Goal: Task Accomplishment & Management: Use online tool/utility

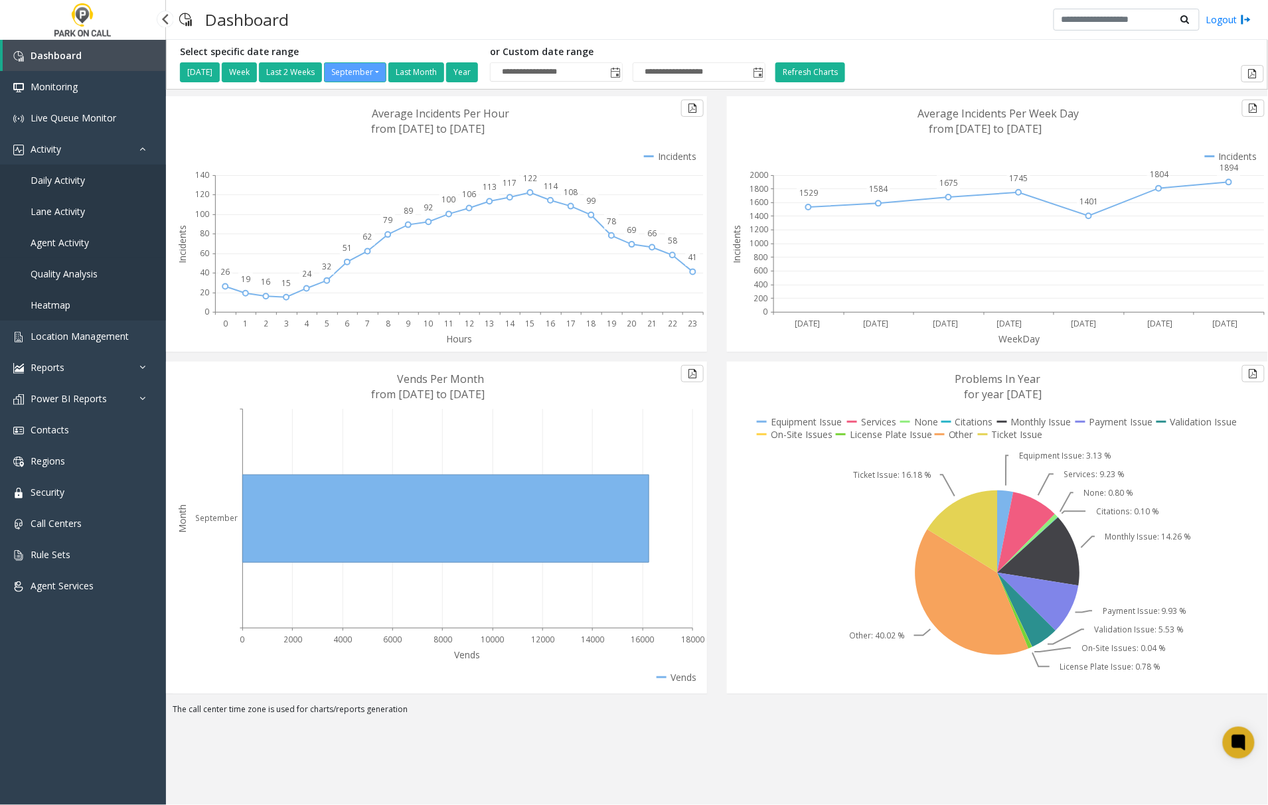
click at [70, 240] on span "Agent Activity" at bounding box center [60, 242] width 58 height 13
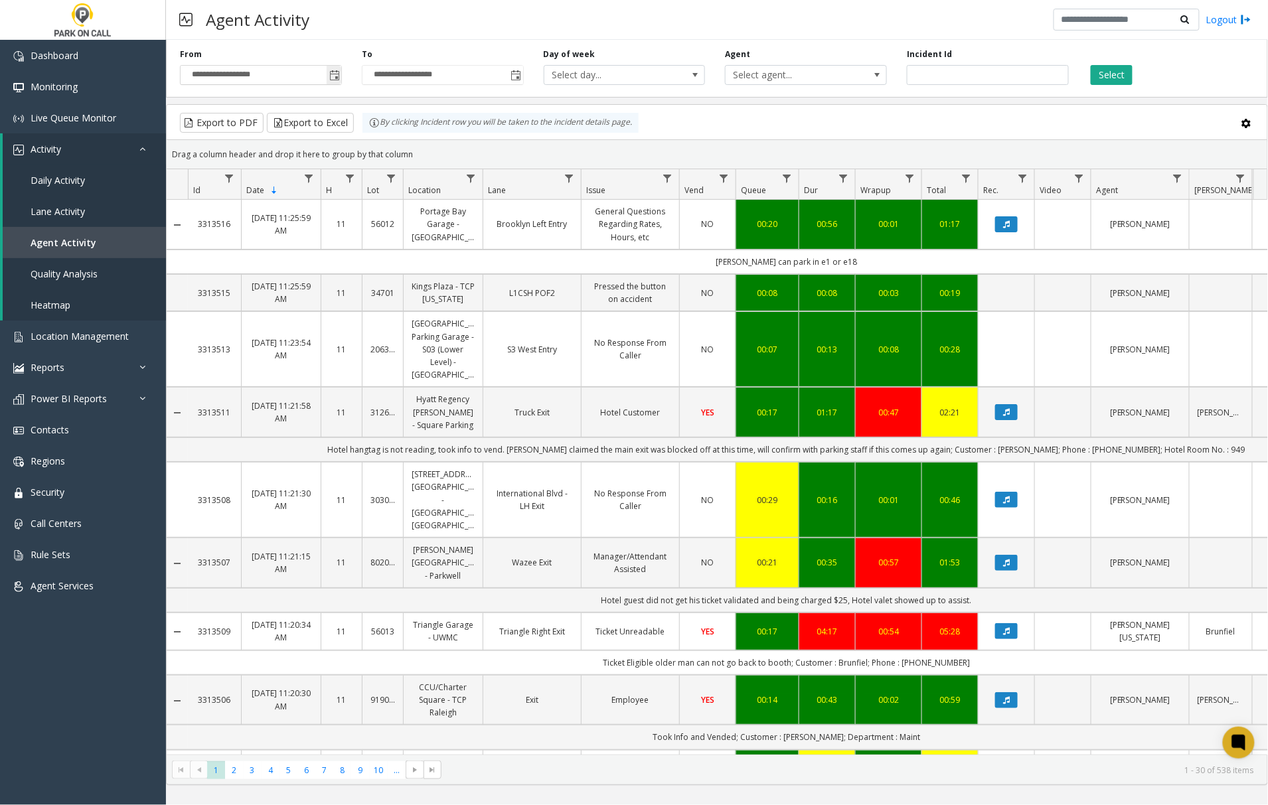
click at [332, 74] on span "Toggle popup" at bounding box center [334, 75] width 11 height 11
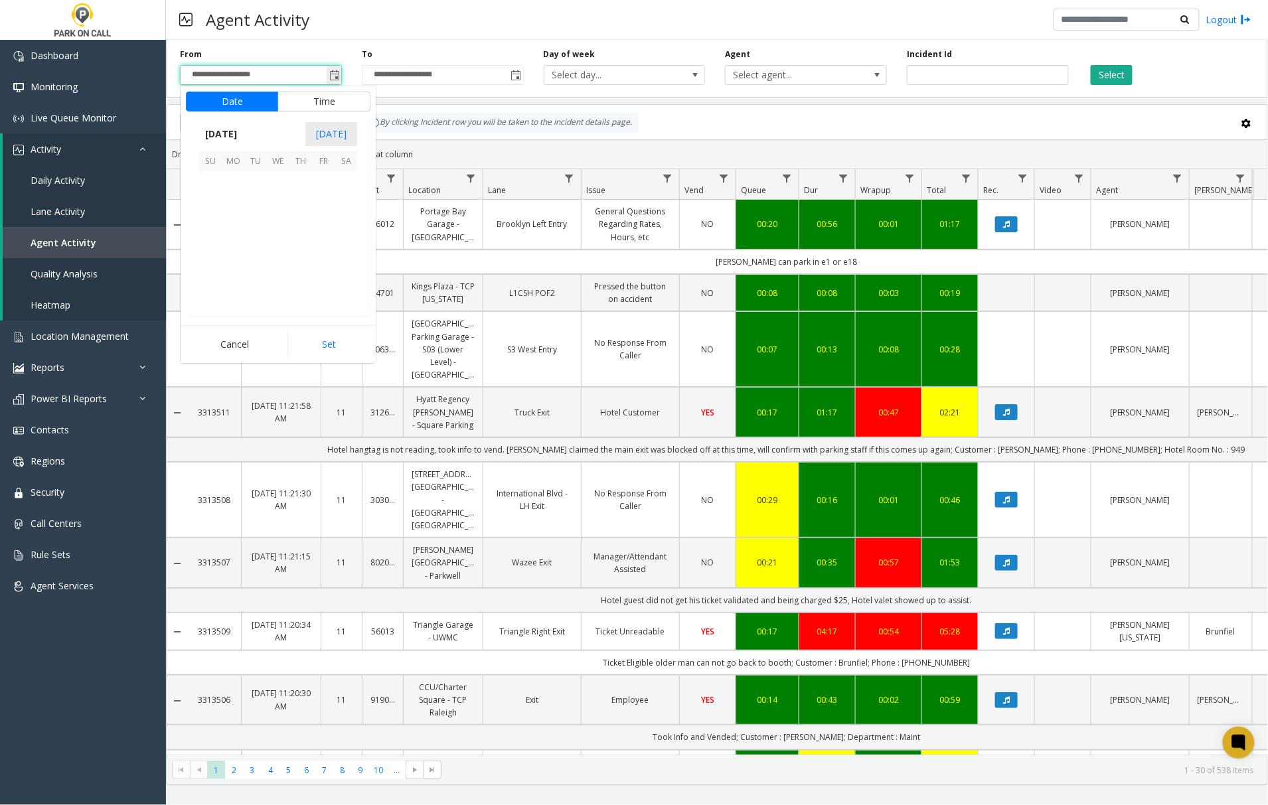
scroll to position [238257, 0]
click at [276, 254] on span "24" at bounding box center [278, 250] width 23 height 23
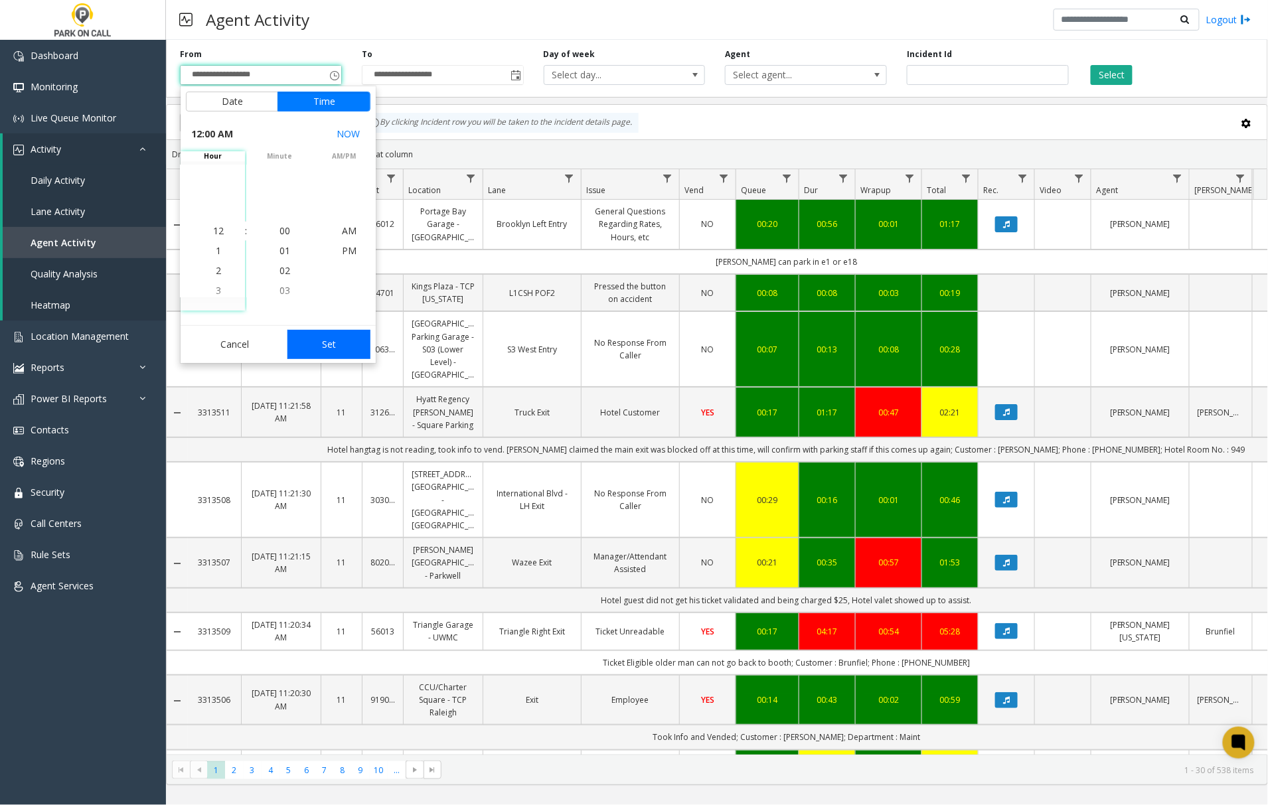
click at [328, 347] on button "Set" at bounding box center [329, 344] width 84 height 29
type input "**********"
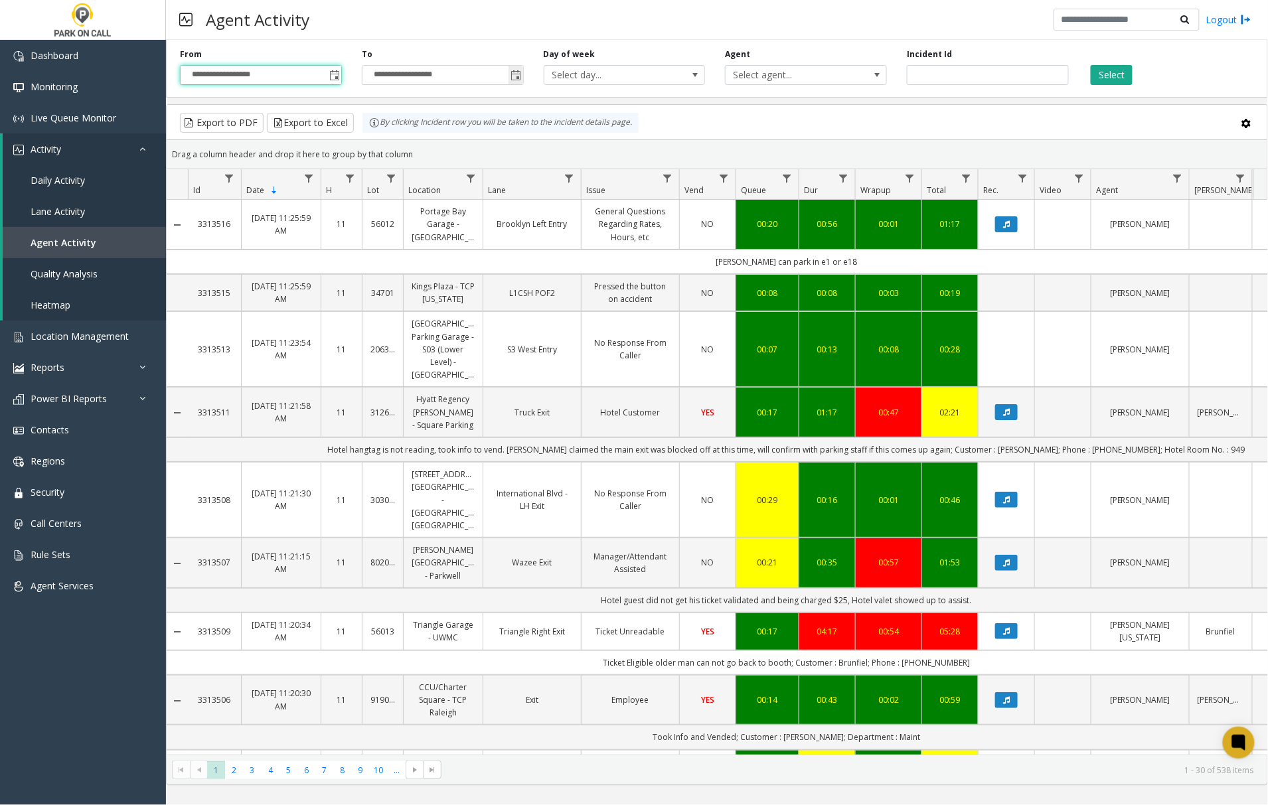
click at [516, 80] on span "Toggle popup" at bounding box center [516, 75] width 11 height 11
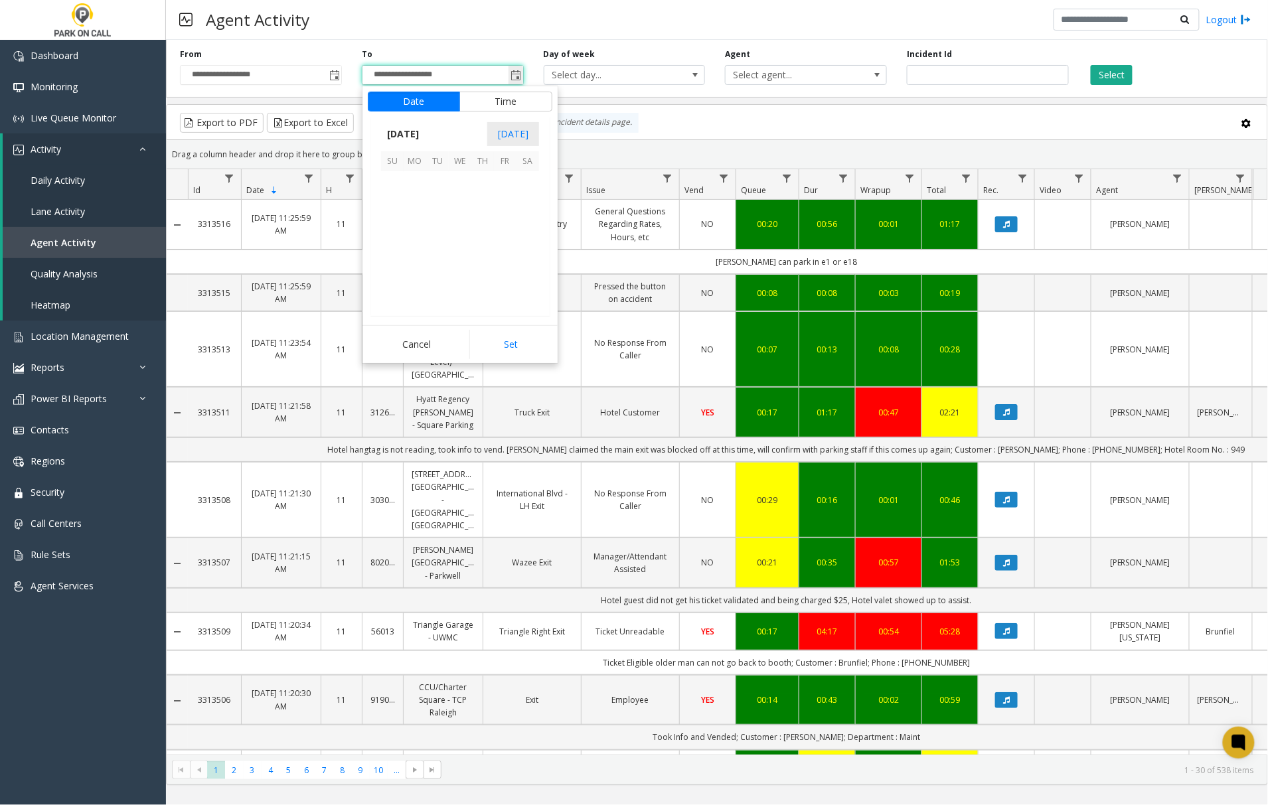
scroll to position [20, 0]
click at [463, 254] on span "24" at bounding box center [460, 250] width 23 height 23
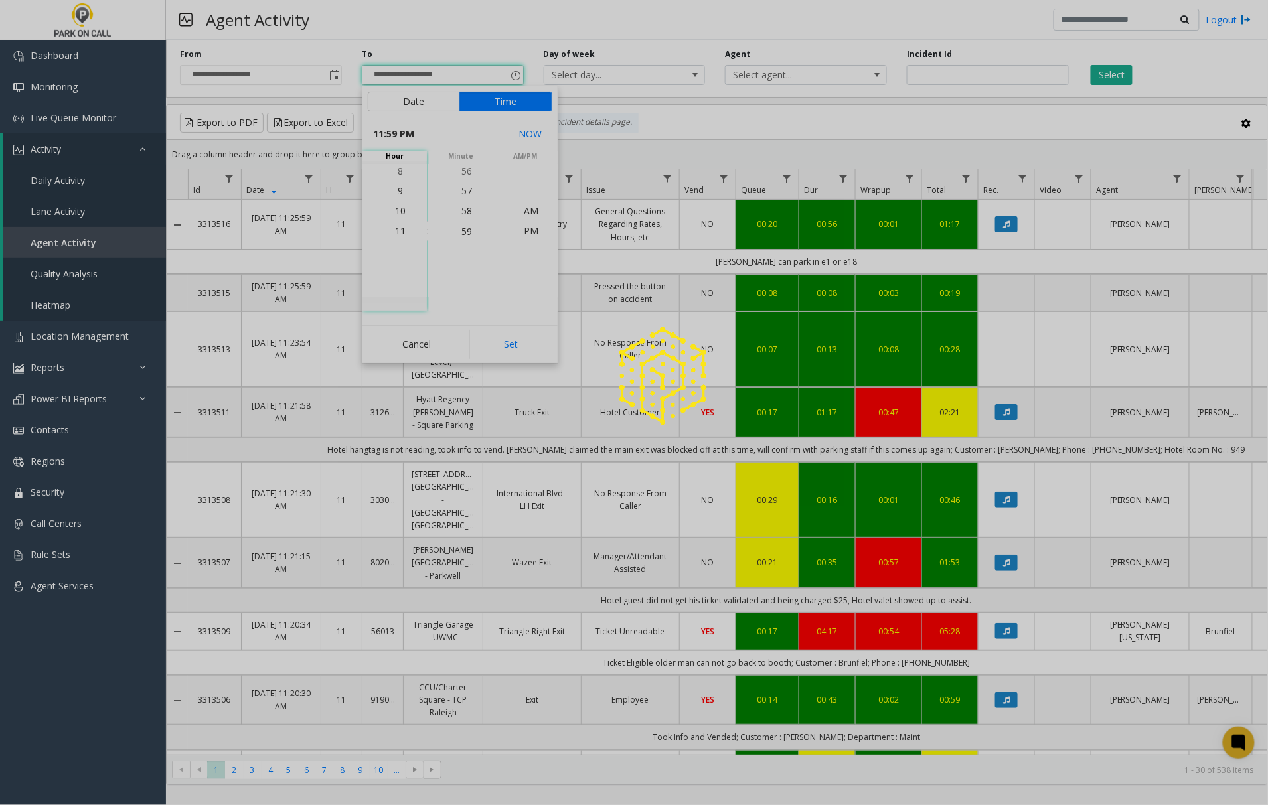
click at [505, 343] on button "Set" at bounding box center [511, 344] width 84 height 29
type input "**********"
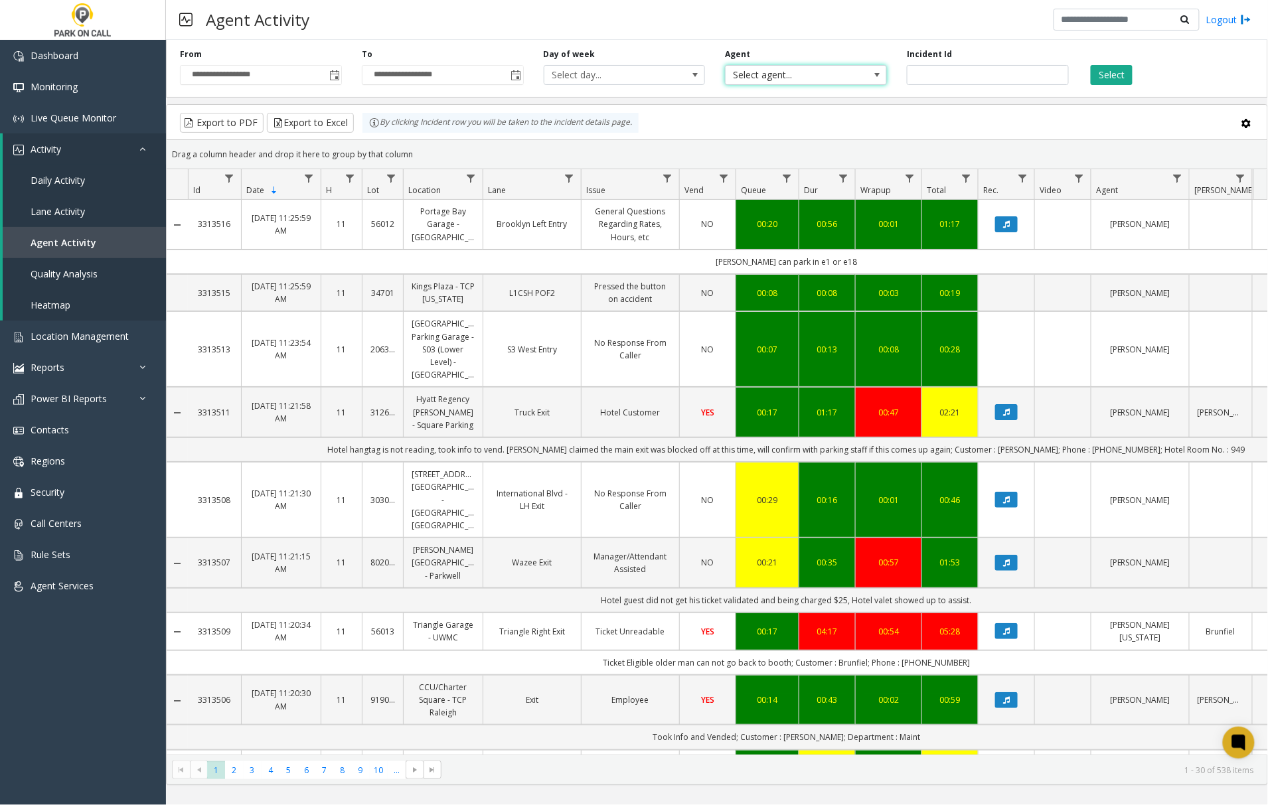
click at [760, 78] on span "Select agent..." at bounding box center [790, 75] width 128 height 19
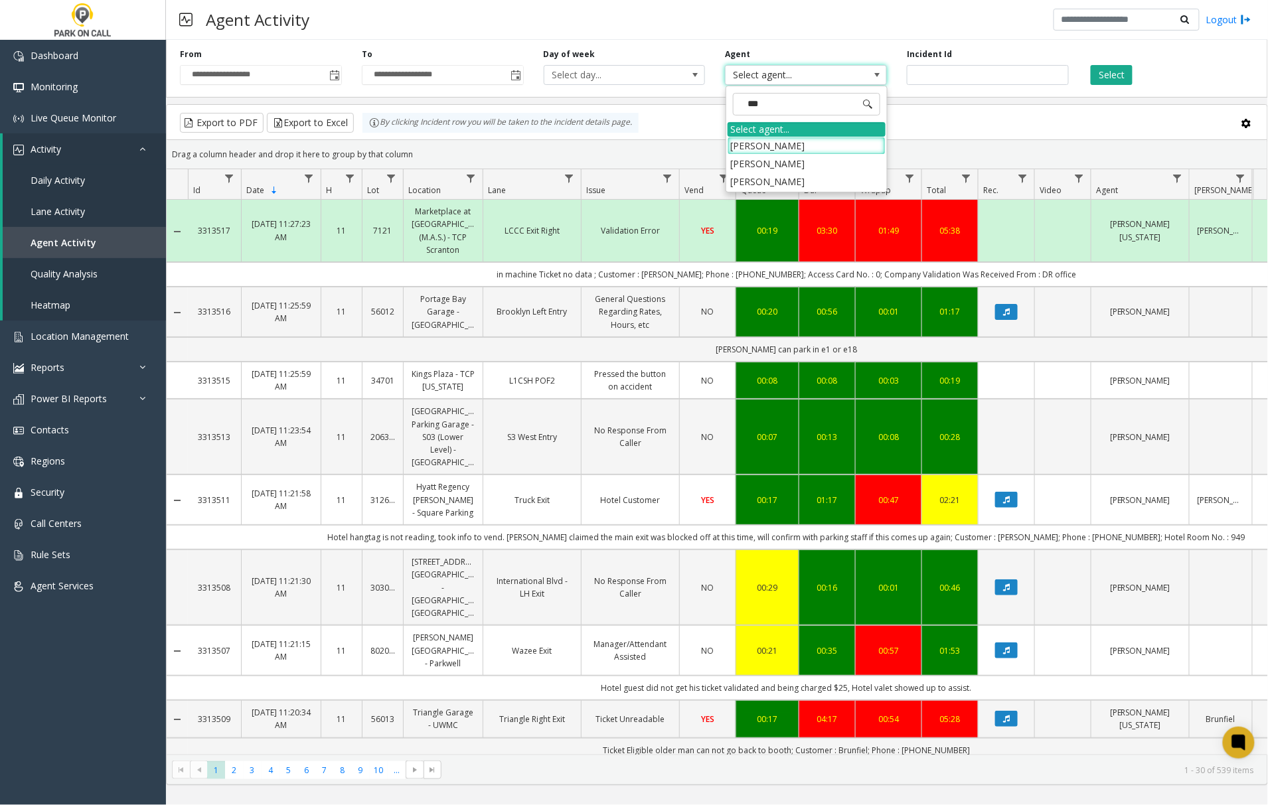
type input "****"
click at [770, 143] on li "[PERSON_NAME]" at bounding box center [807, 146] width 158 height 18
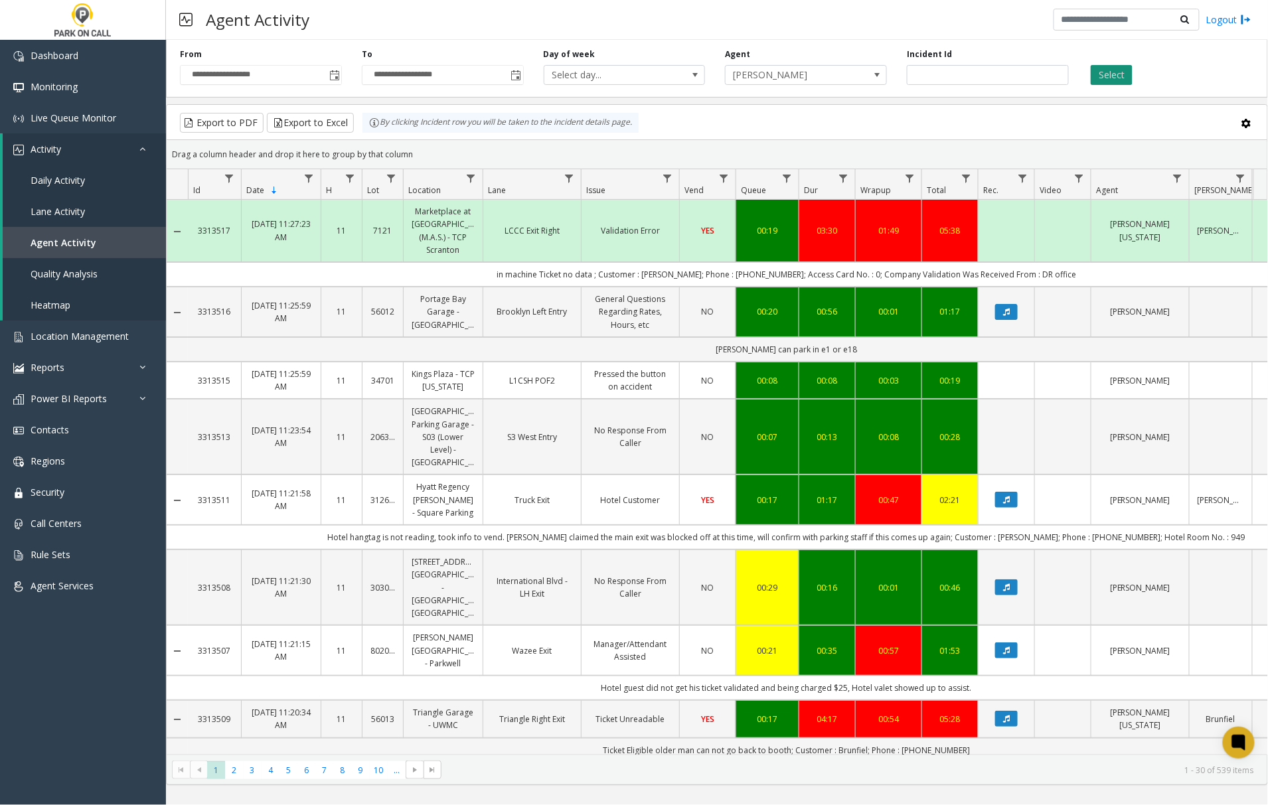
click at [1108, 70] on button "Select" at bounding box center [1112, 75] width 42 height 20
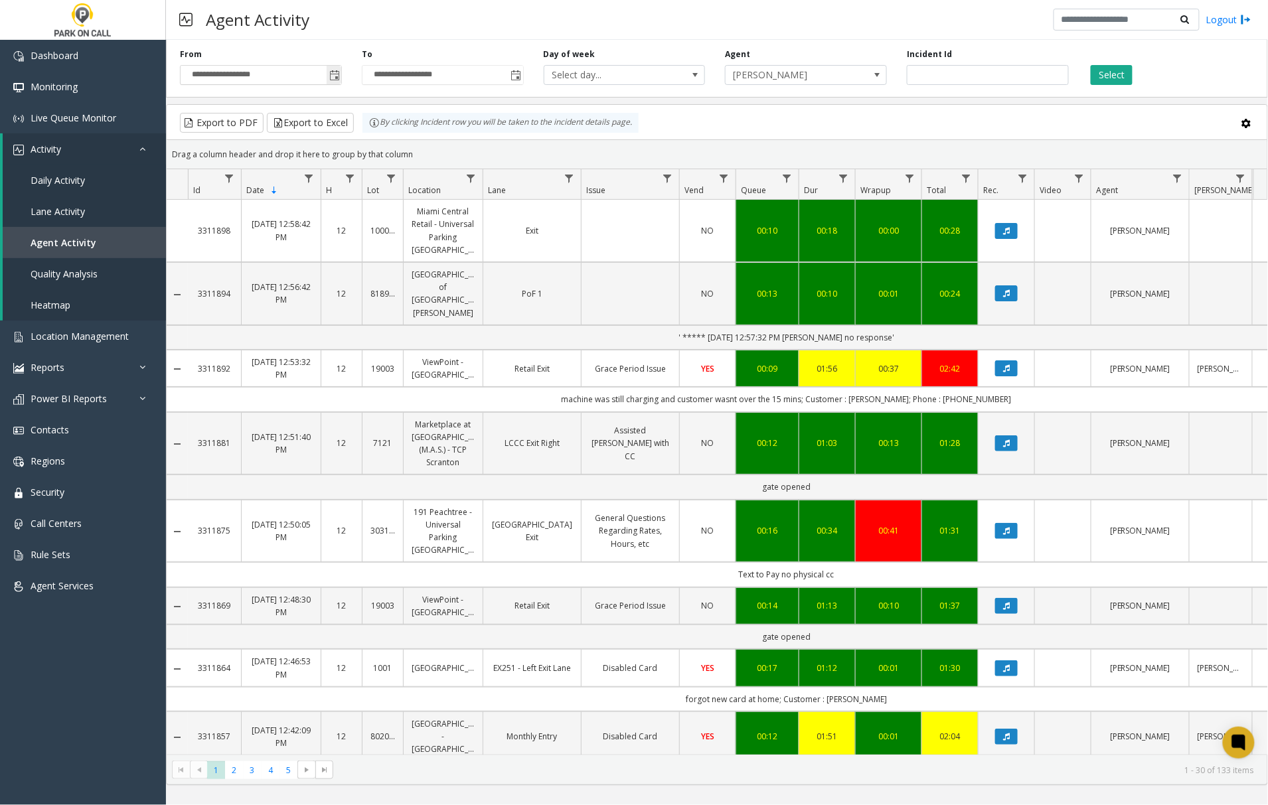
click at [333, 74] on span "Toggle popup" at bounding box center [334, 75] width 11 height 11
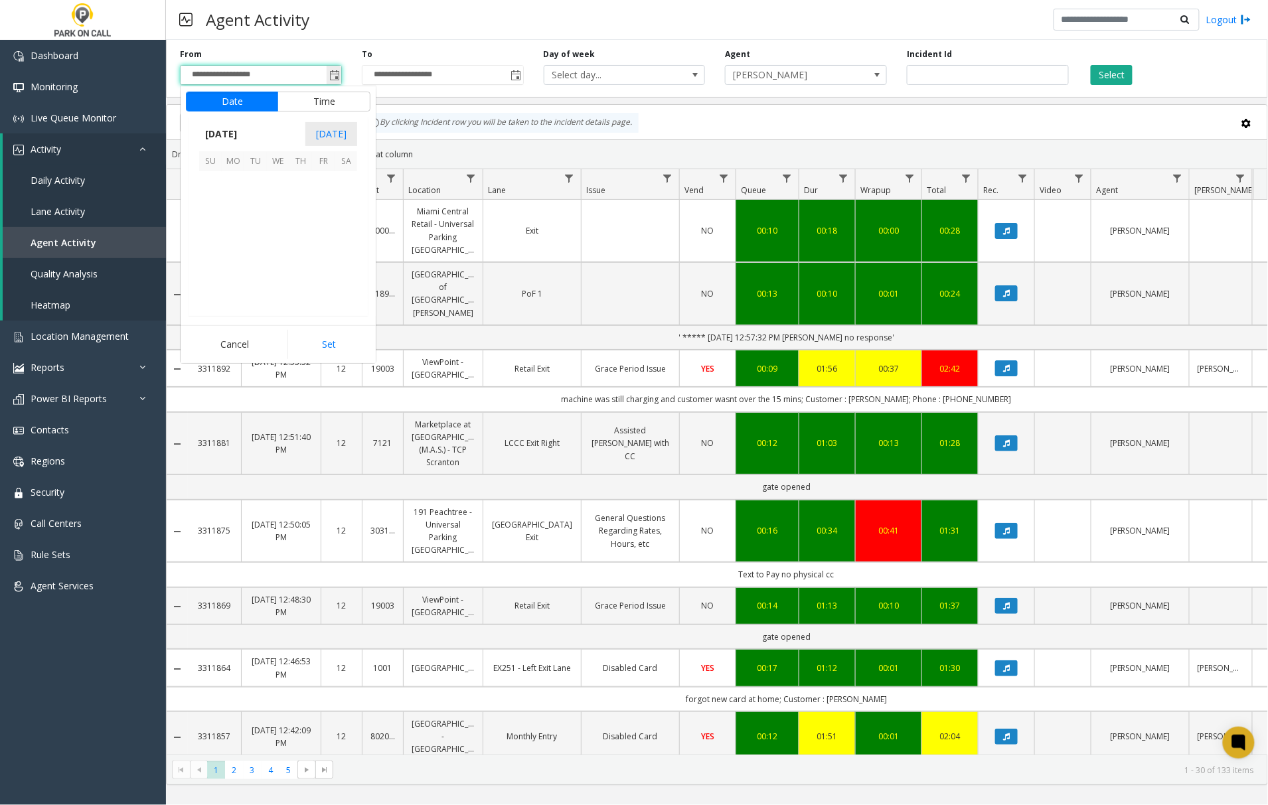
scroll to position [238257, 0]
click at [256, 254] on span "23" at bounding box center [255, 250] width 23 height 23
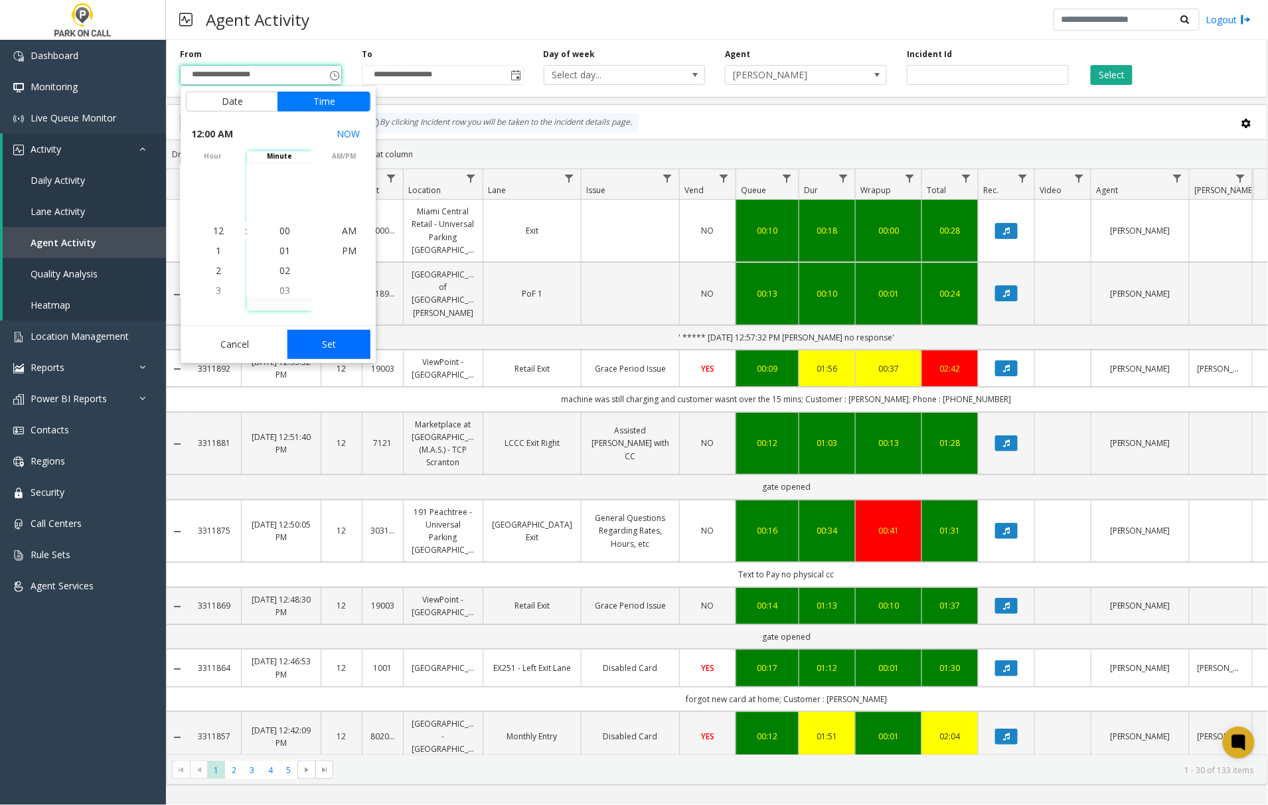
click at [319, 344] on button "Set" at bounding box center [329, 344] width 84 height 29
type input "**********"
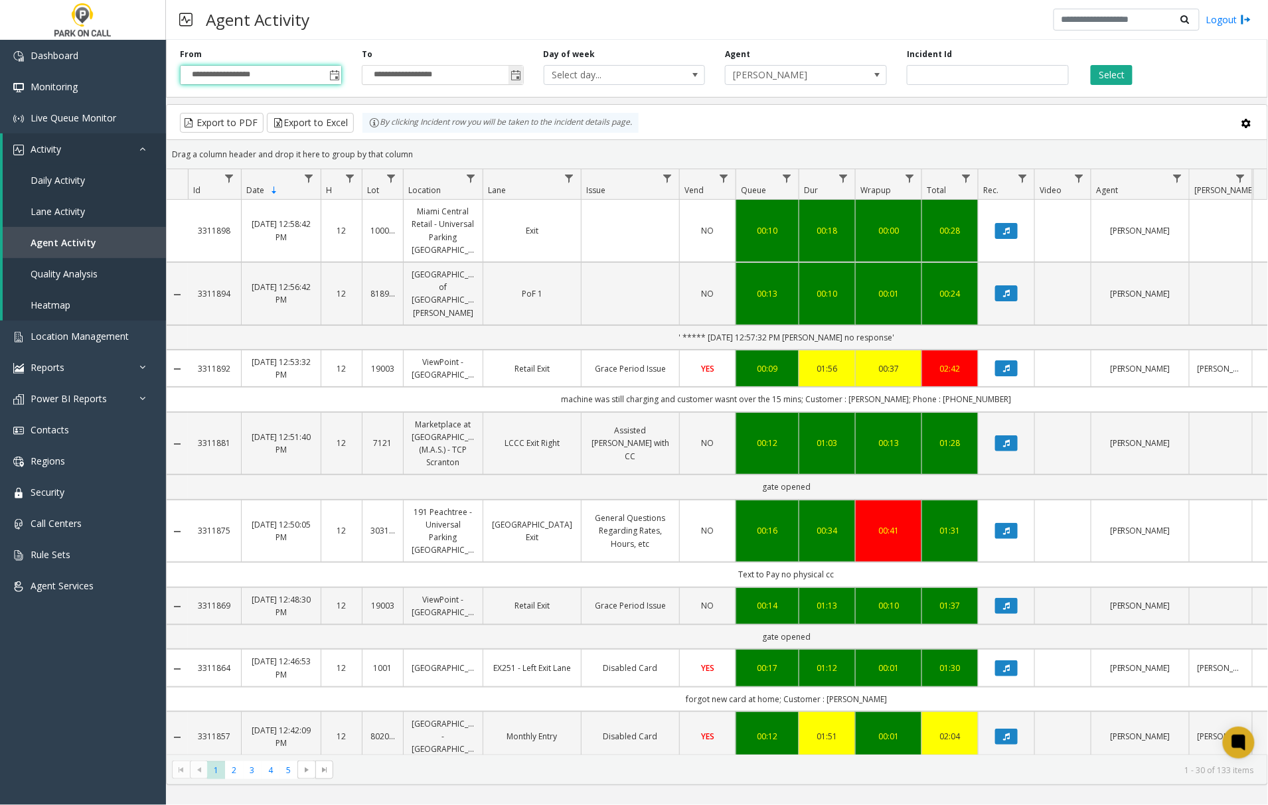
click at [516, 76] on span "Toggle popup" at bounding box center [516, 75] width 11 height 11
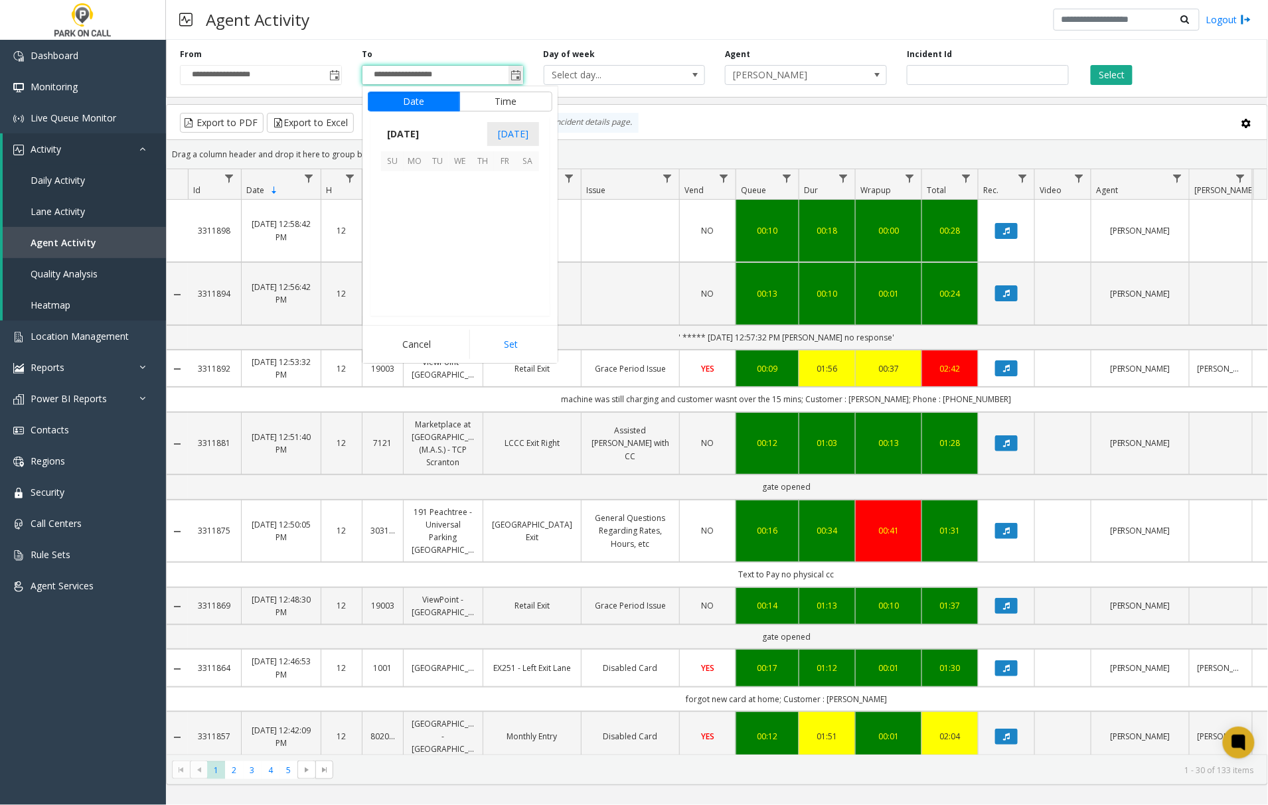
scroll to position [20, 0]
click at [437, 252] on span "23" at bounding box center [437, 250] width 23 height 23
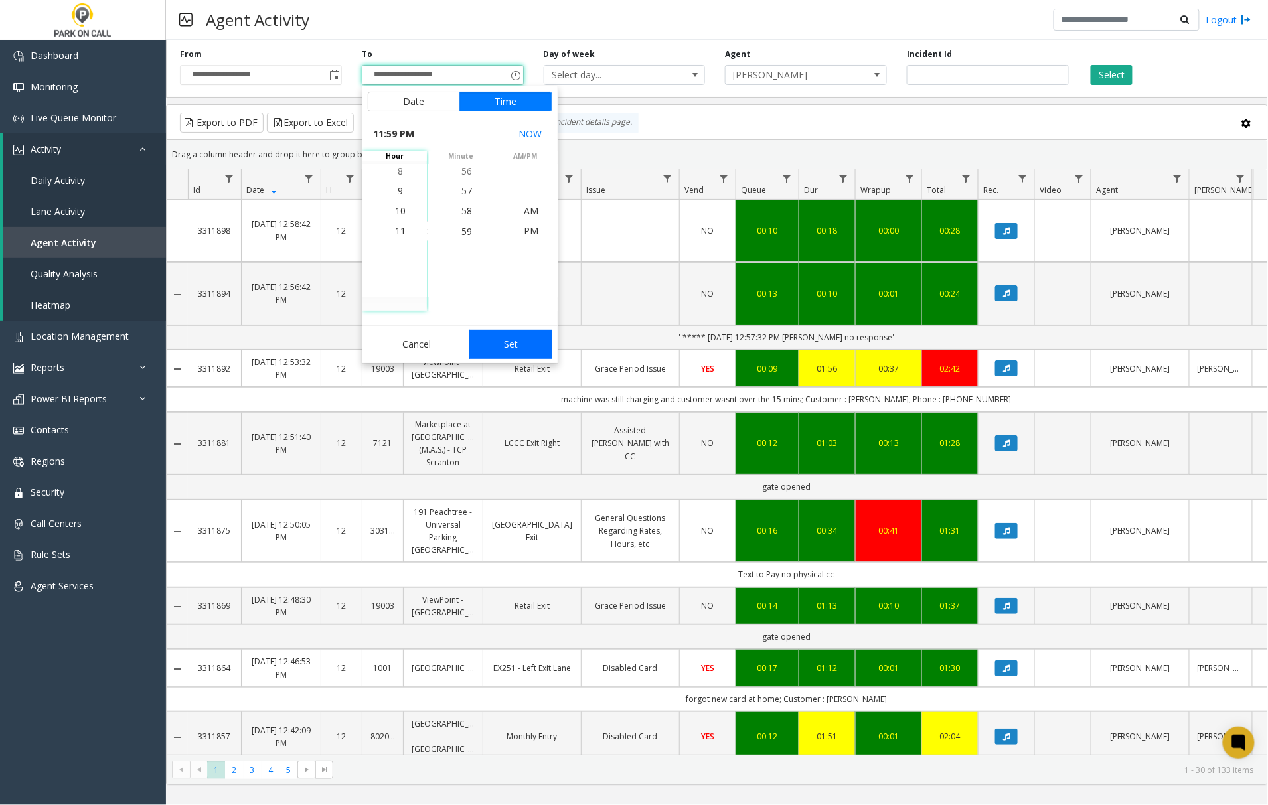
click at [505, 345] on button "Set" at bounding box center [511, 344] width 84 height 29
type input "**********"
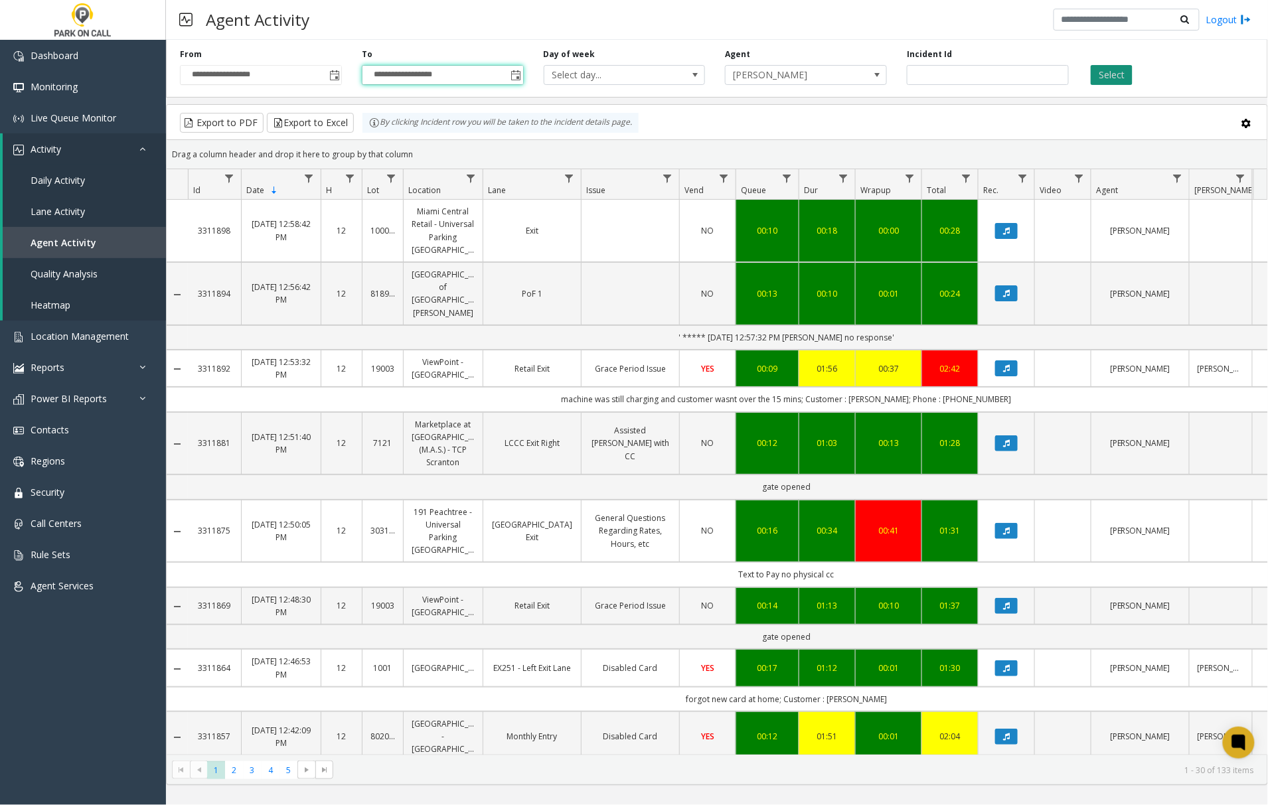
click at [1111, 76] on button "Select" at bounding box center [1112, 75] width 42 height 20
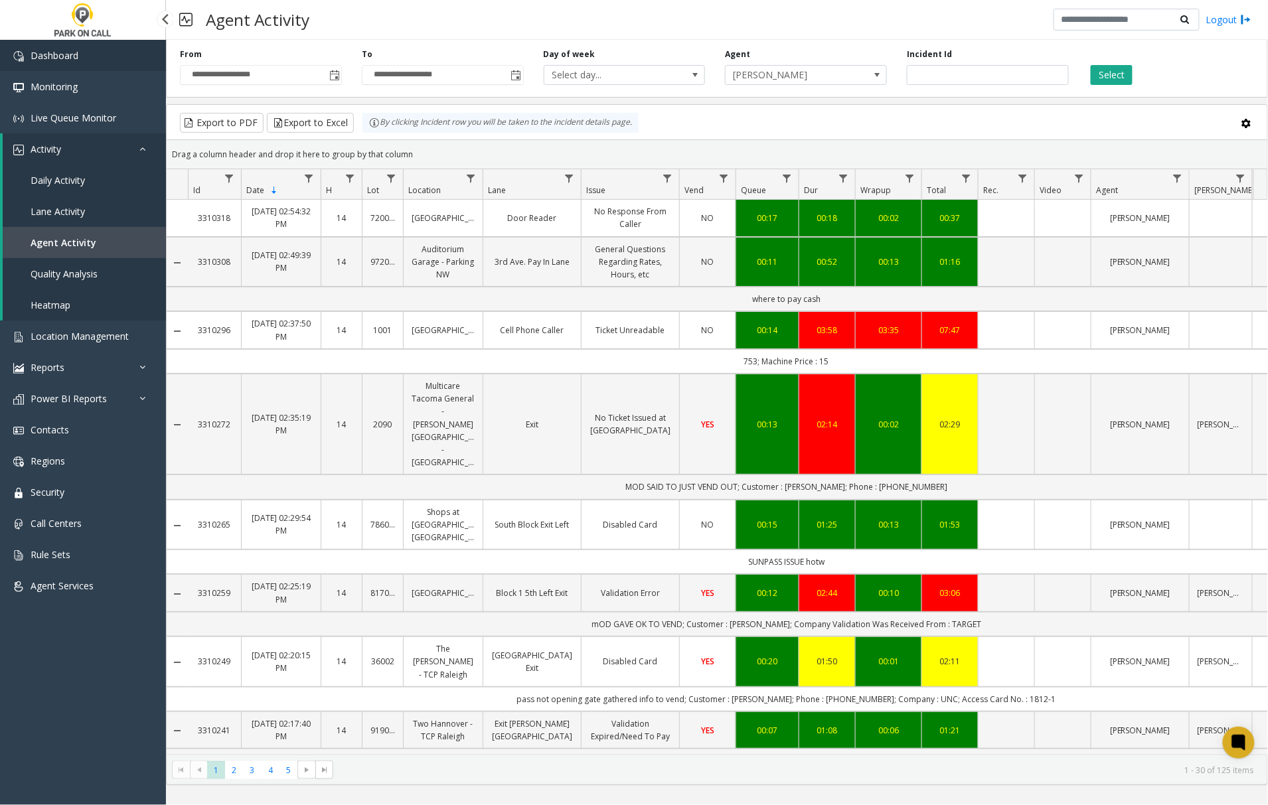
click at [41, 49] on span "Dashboard" at bounding box center [55, 55] width 48 height 13
